Goal: Task Accomplishment & Management: Complete application form

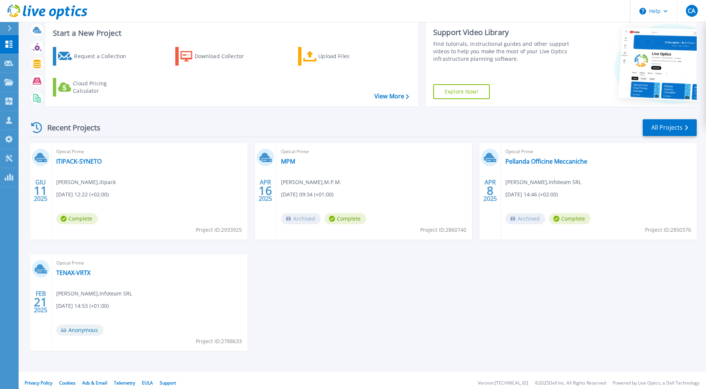
scroll to position [24, 0]
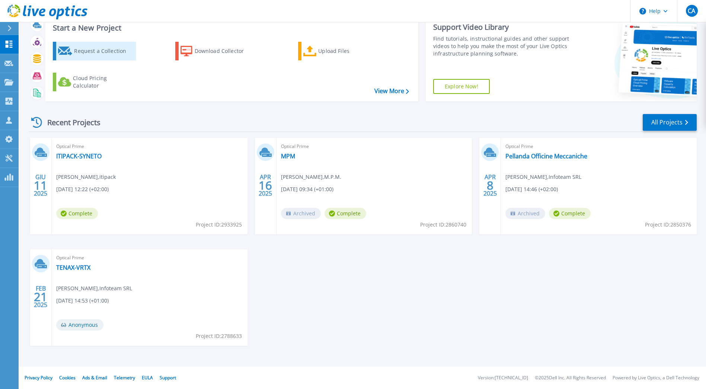
click at [92, 50] on div "Request a Collection" at bounding box center [104, 51] width 60 height 15
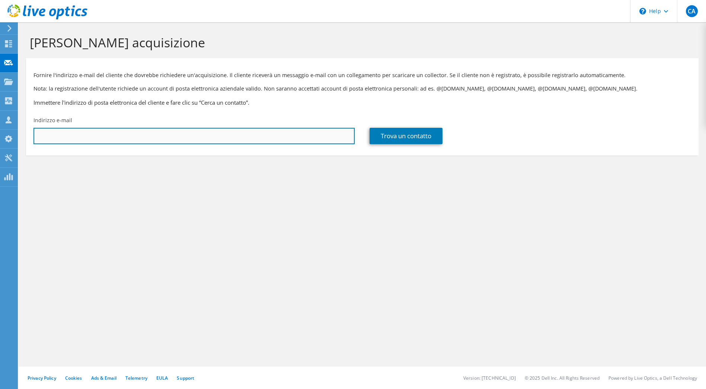
click at [181, 141] on input "text" at bounding box center [193, 136] width 321 height 16
type input "mandreatta@epocaspa.com"
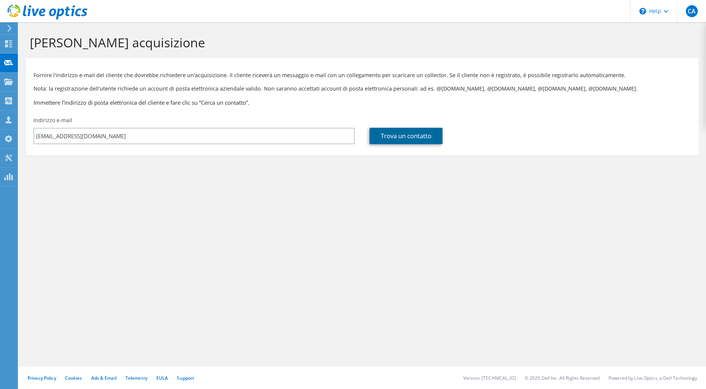
click at [417, 138] on link "Trova un contatto" at bounding box center [406, 136] width 73 height 16
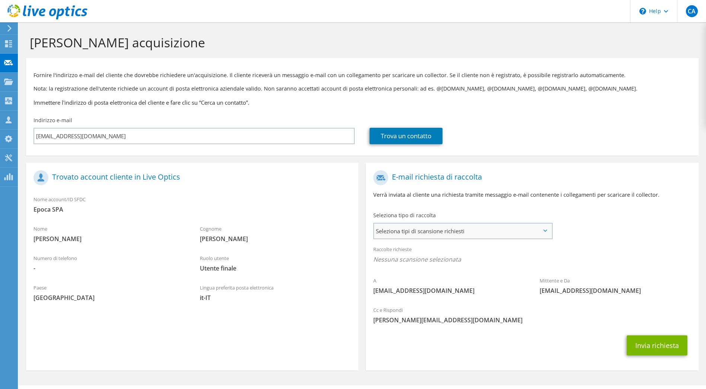
click at [500, 229] on span "Seleziona tipi di scansione richiesti" at bounding box center [462, 230] width 177 height 15
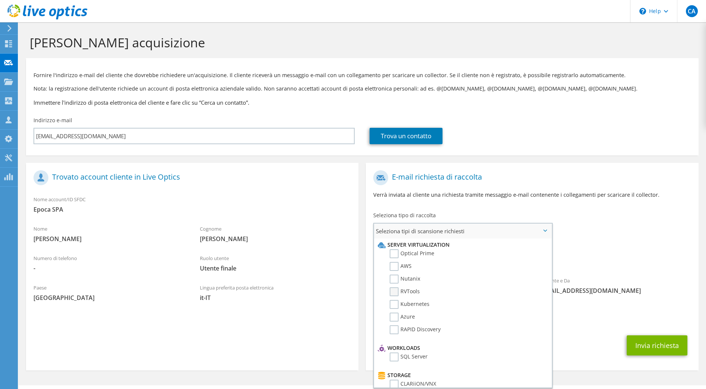
click at [396, 295] on label "RVTools" at bounding box center [405, 291] width 30 height 9
click at [0, 0] on input "RVTools" at bounding box center [0, 0] width 0 height 0
click at [396, 255] on label "Optical Prime" at bounding box center [412, 253] width 45 height 9
click at [0, 0] on input "Optical Prime" at bounding box center [0, 0] width 0 height 0
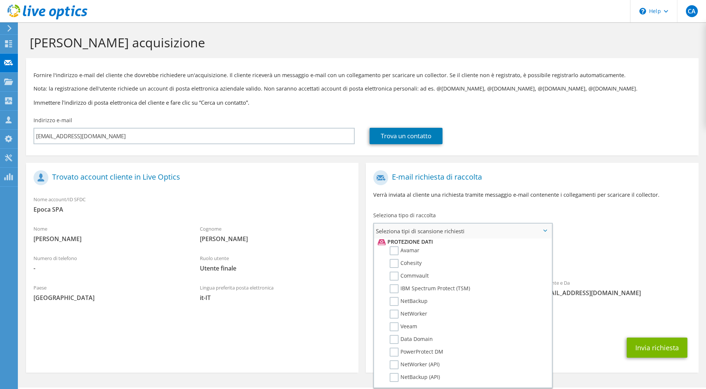
scroll to position [335, 0]
click at [396, 317] on label "Veeam" at bounding box center [404, 316] width 28 height 9
click at [0, 0] on input "Veeam" at bounding box center [0, 0] width 0 height 0
click at [666, 295] on span "liveoptics@liveoptics.com" at bounding box center [615, 292] width 151 height 8
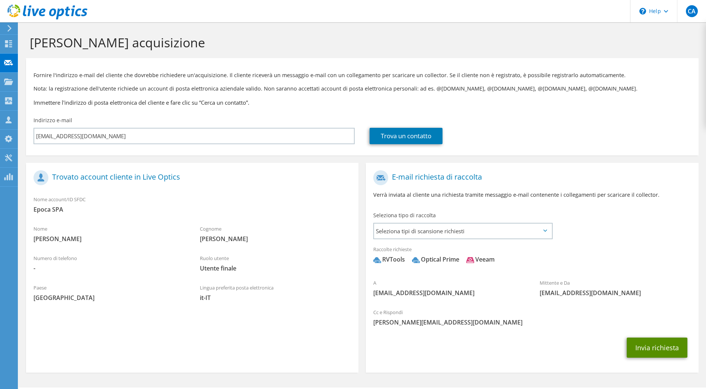
click at [664, 353] on button "Invia richiesta" at bounding box center [657, 347] width 61 height 20
